Goal: Navigation & Orientation: Find specific page/section

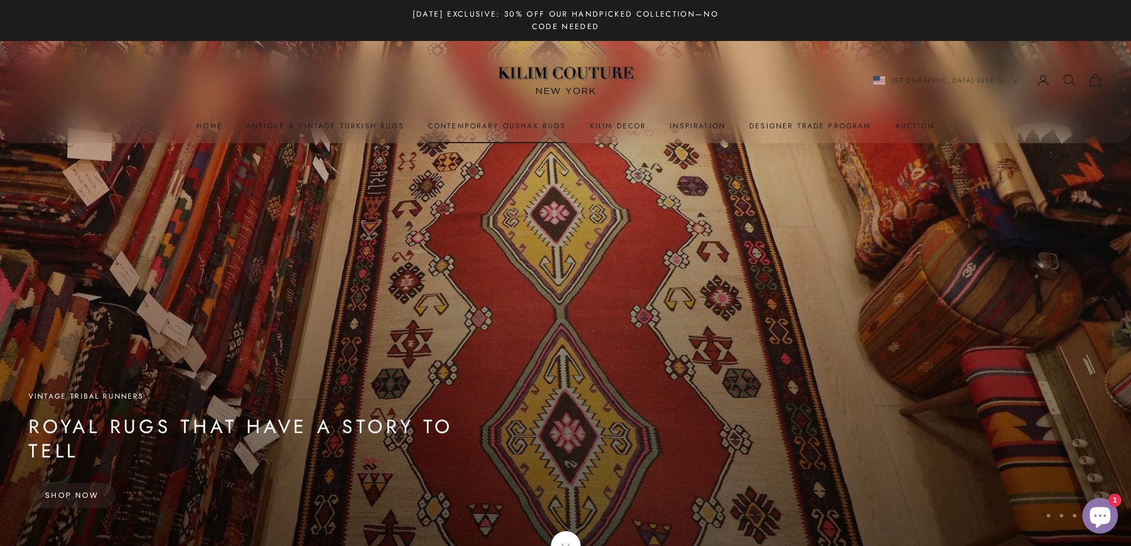
click at [488, 125] on link "Contemporary Oushak Rugs" at bounding box center [497, 126] width 138 height 12
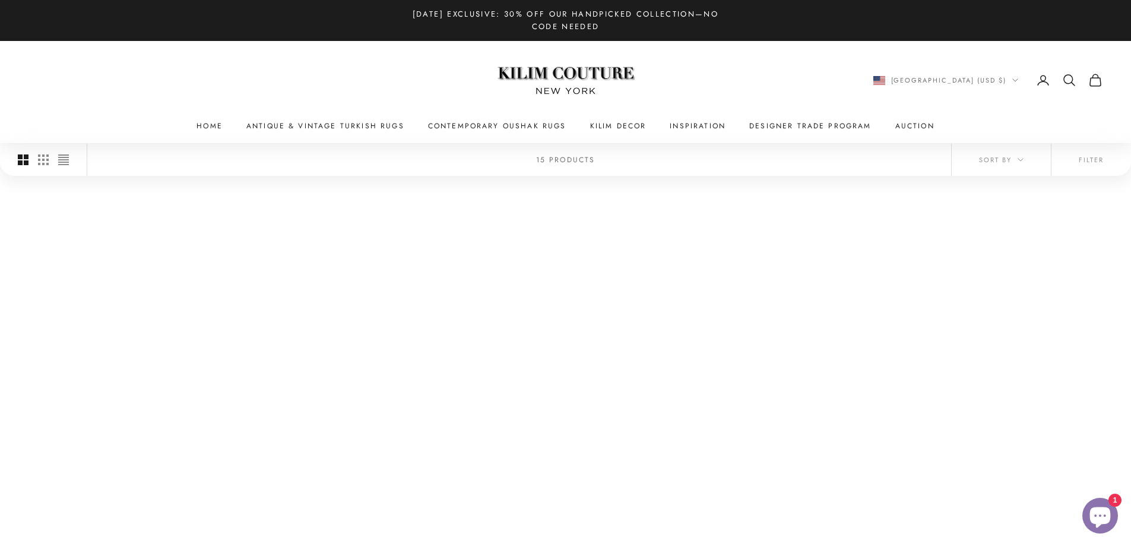
scroll to position [1188, 0]
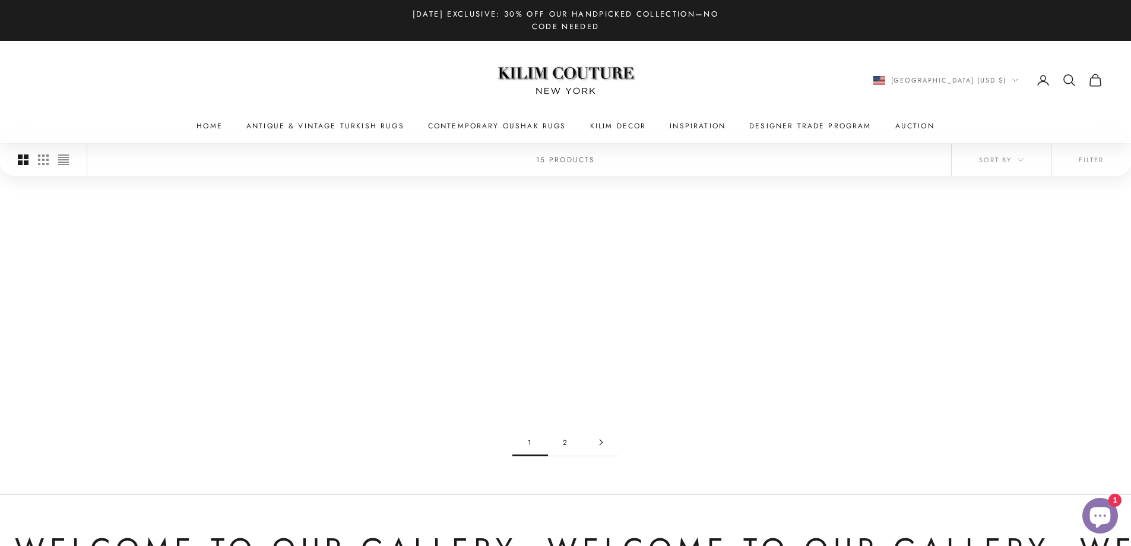
click at [561, 429] on link "2" at bounding box center [566, 442] width 36 height 27
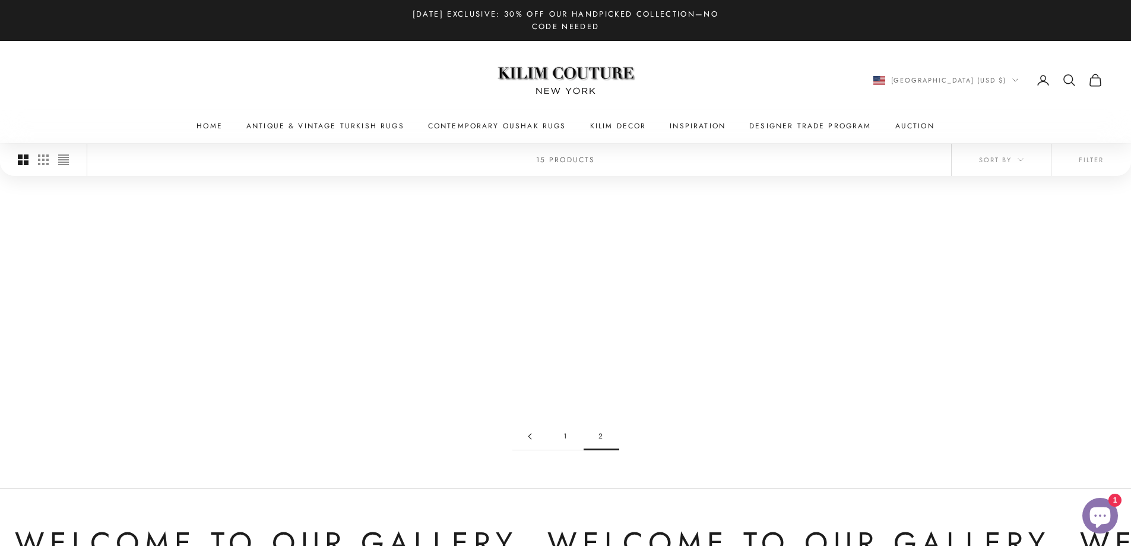
scroll to position [356, 0]
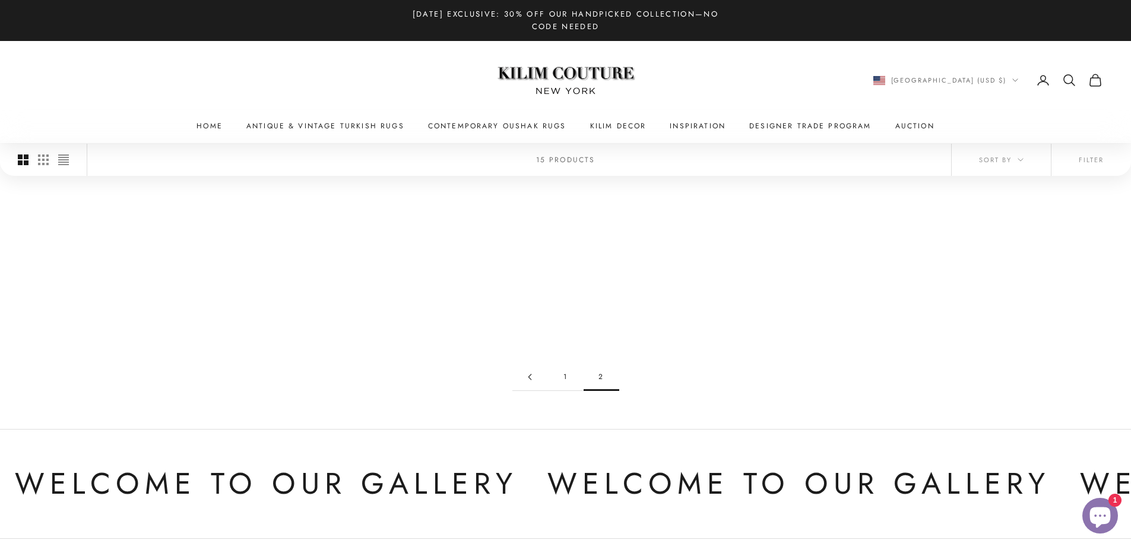
click at [564, 365] on link "1" at bounding box center [566, 376] width 36 height 27
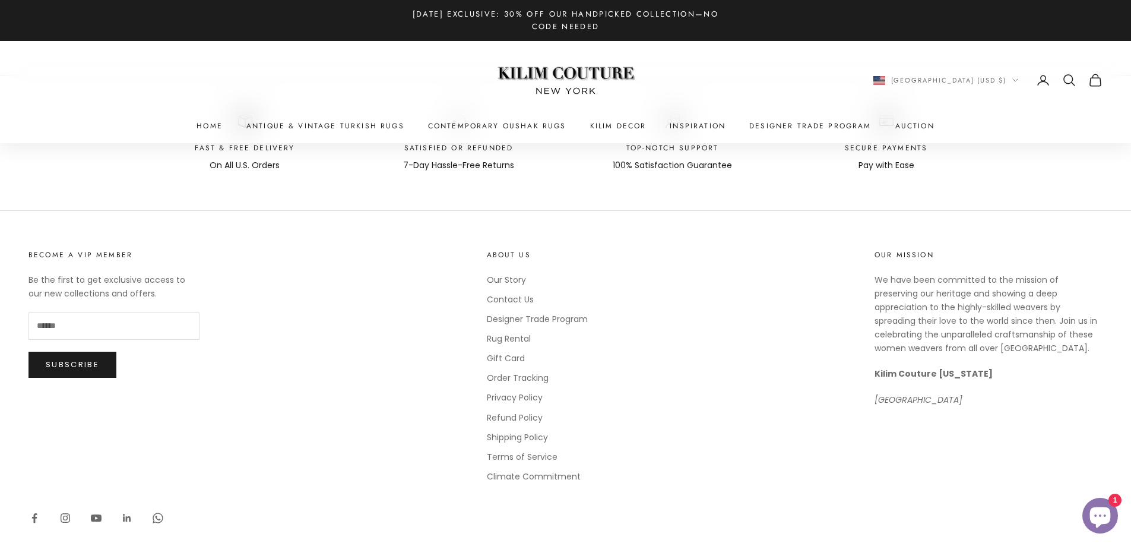
scroll to position [1776, 0]
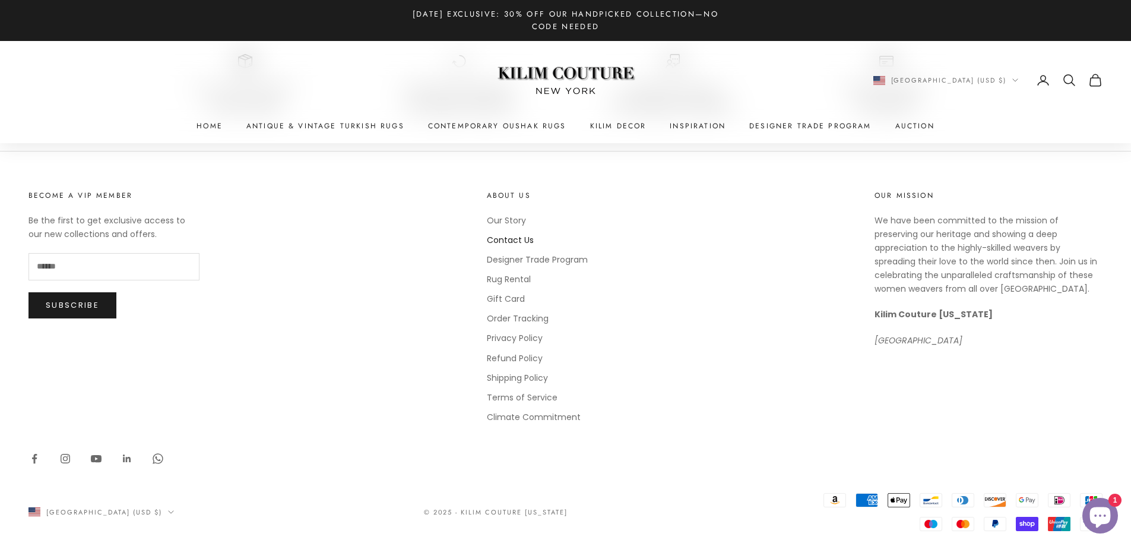
click at [521, 234] on link "Contact Us" at bounding box center [510, 240] width 47 height 12
